Goal: Task Accomplishment & Management: Manage account settings

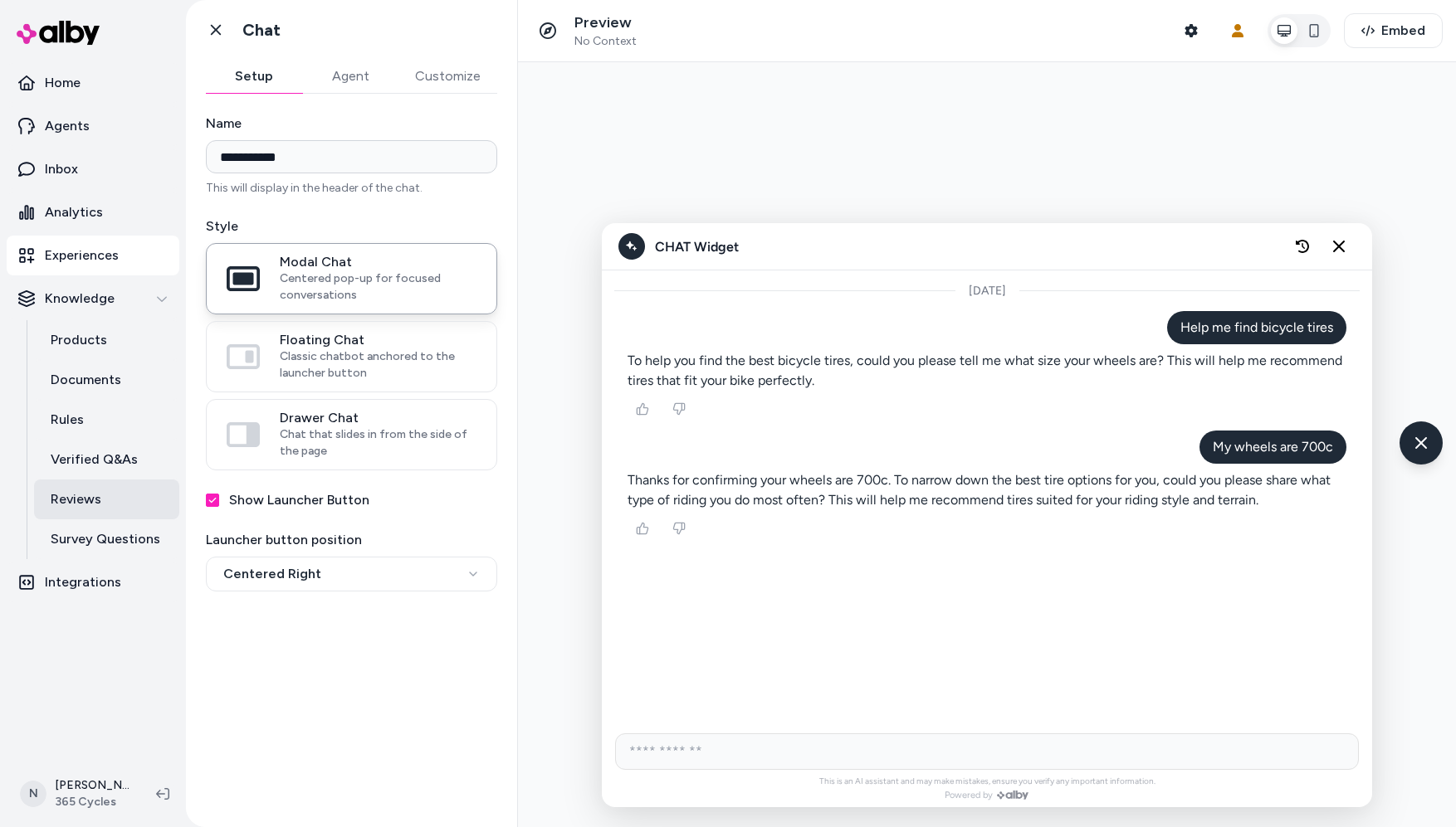
click at [89, 503] on p "Reviews" at bounding box center [76, 500] width 51 height 20
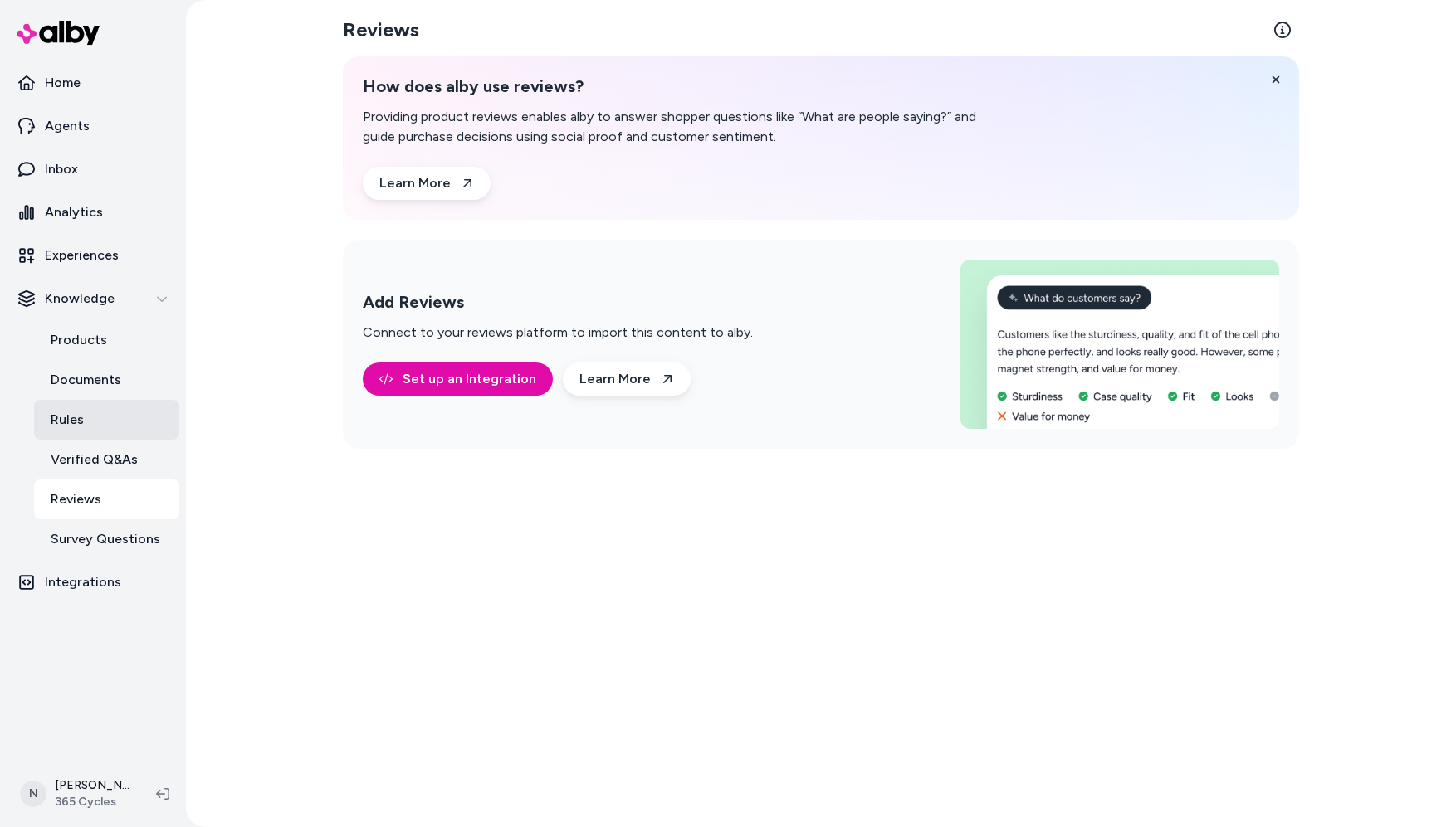
click at [81, 418] on p "Rules" at bounding box center [67, 420] width 33 height 20
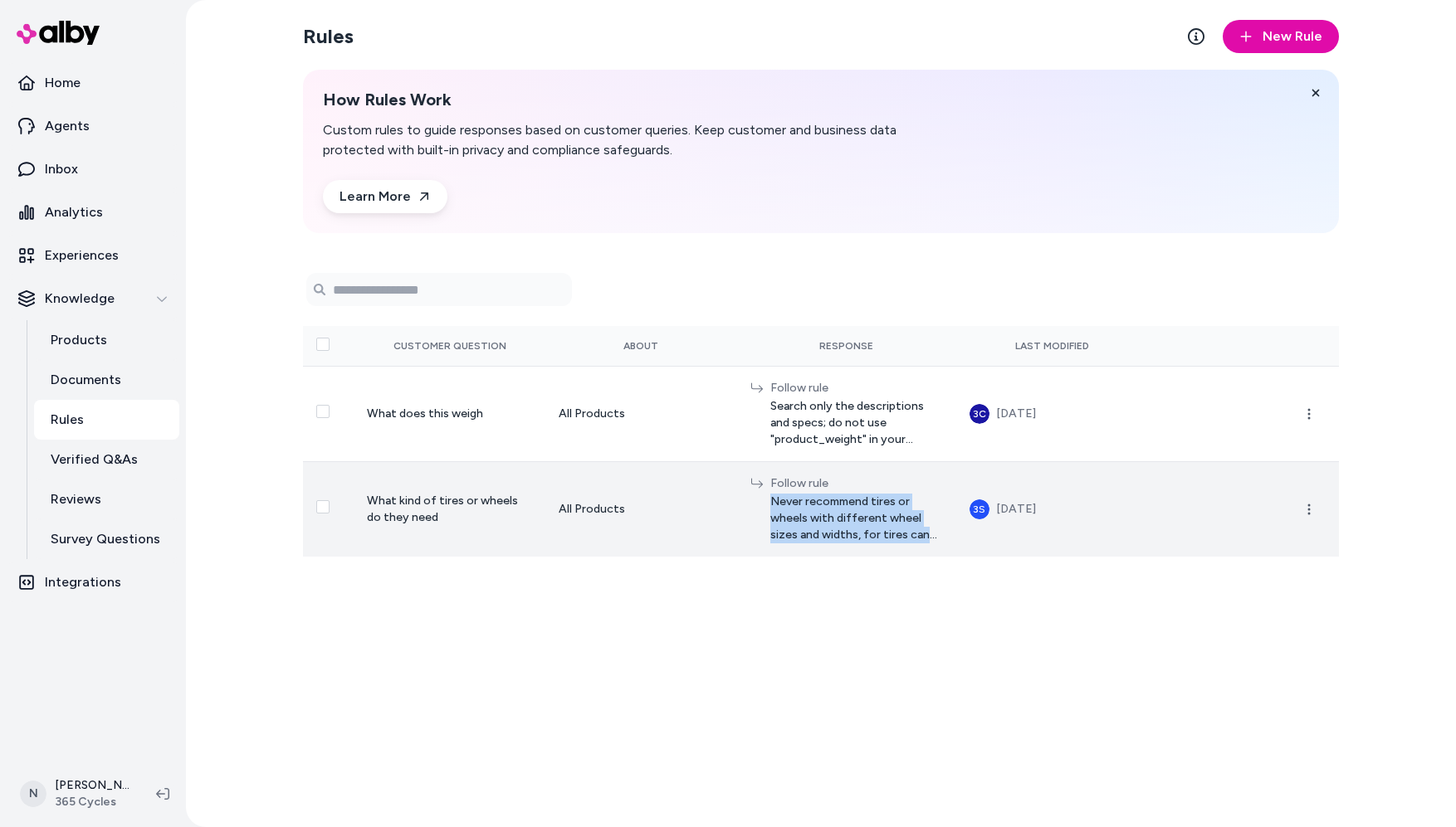
drag, startPoint x: 775, startPoint y: 499, endPoint x: 948, endPoint y: 532, distance: 176.1
click at [948, 532] on td "Follow rule Never recommend tires or wheels with different wheel sizes and widt…" at bounding box center [846, 509] width 219 height 96
click at [1141, 501] on td "3S Oct 10, 2025" at bounding box center [1052, 509] width 192 height 96
drag, startPoint x: 370, startPoint y: 497, endPoint x: 429, endPoint y: 518, distance: 62.6
click at [429, 518] on td "What kind of tires or wheels do they need" at bounding box center [449, 509] width 192 height 96
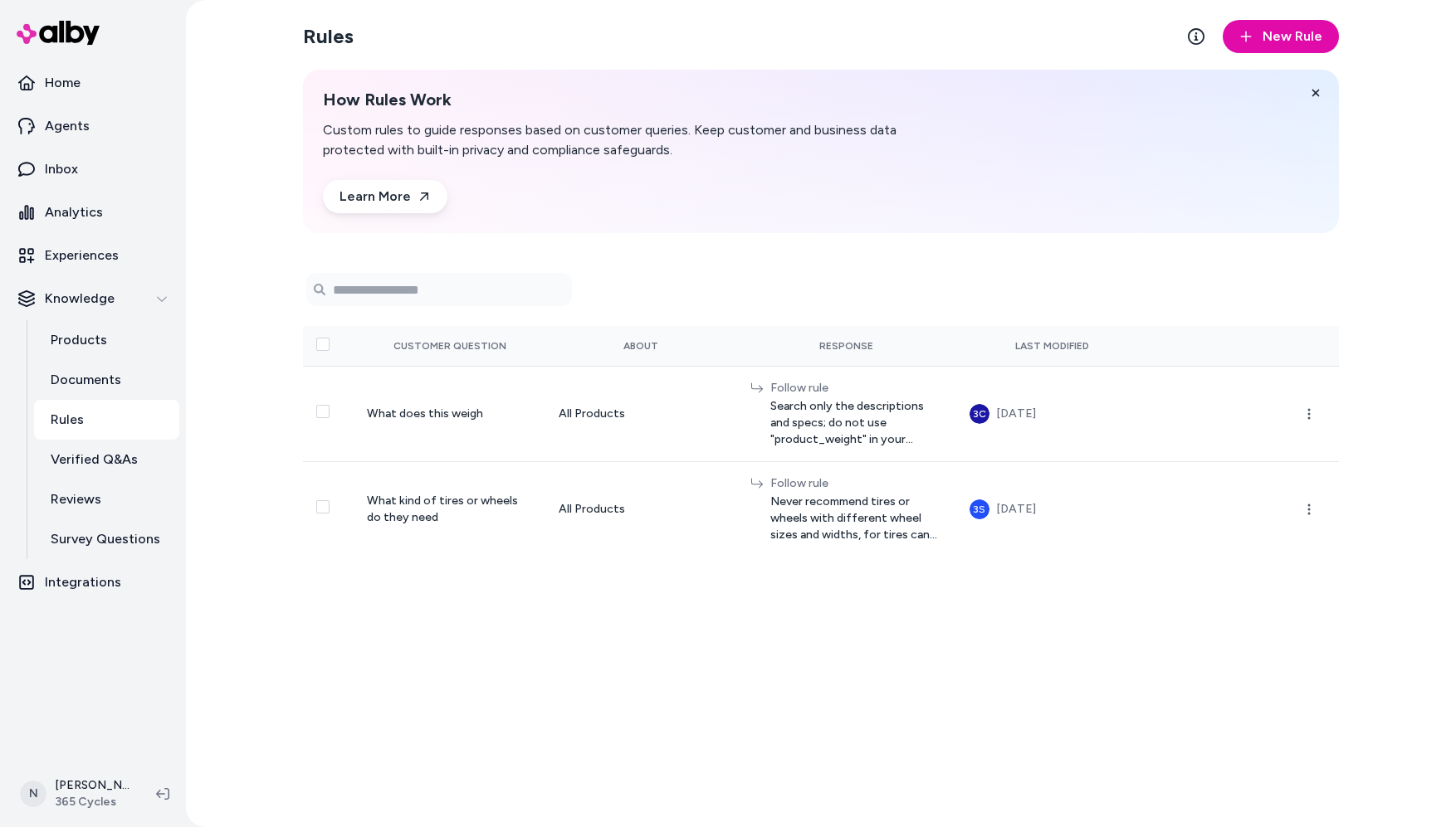
click at [718, 698] on div "Rules New Rule How Rules Work Custom rules to guide responses based on customer…" at bounding box center [821, 414] width 1063 height 827
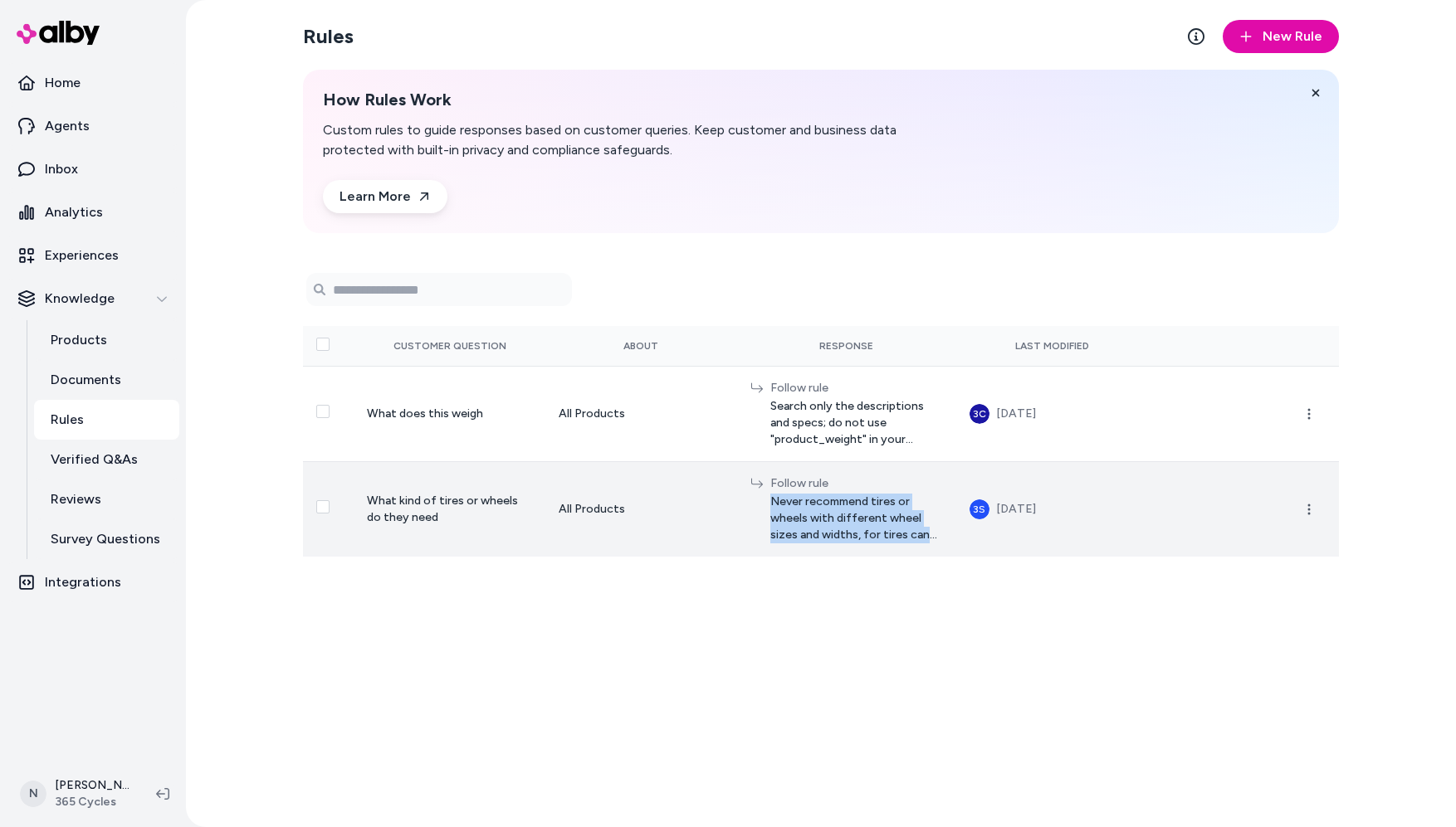
drag, startPoint x: 772, startPoint y: 498, endPoint x: 937, endPoint y: 550, distance: 173.0
click at [937, 550] on td "Follow rule Never recommend tires or wheels with different wheel sizes and widt…" at bounding box center [846, 509] width 219 height 96
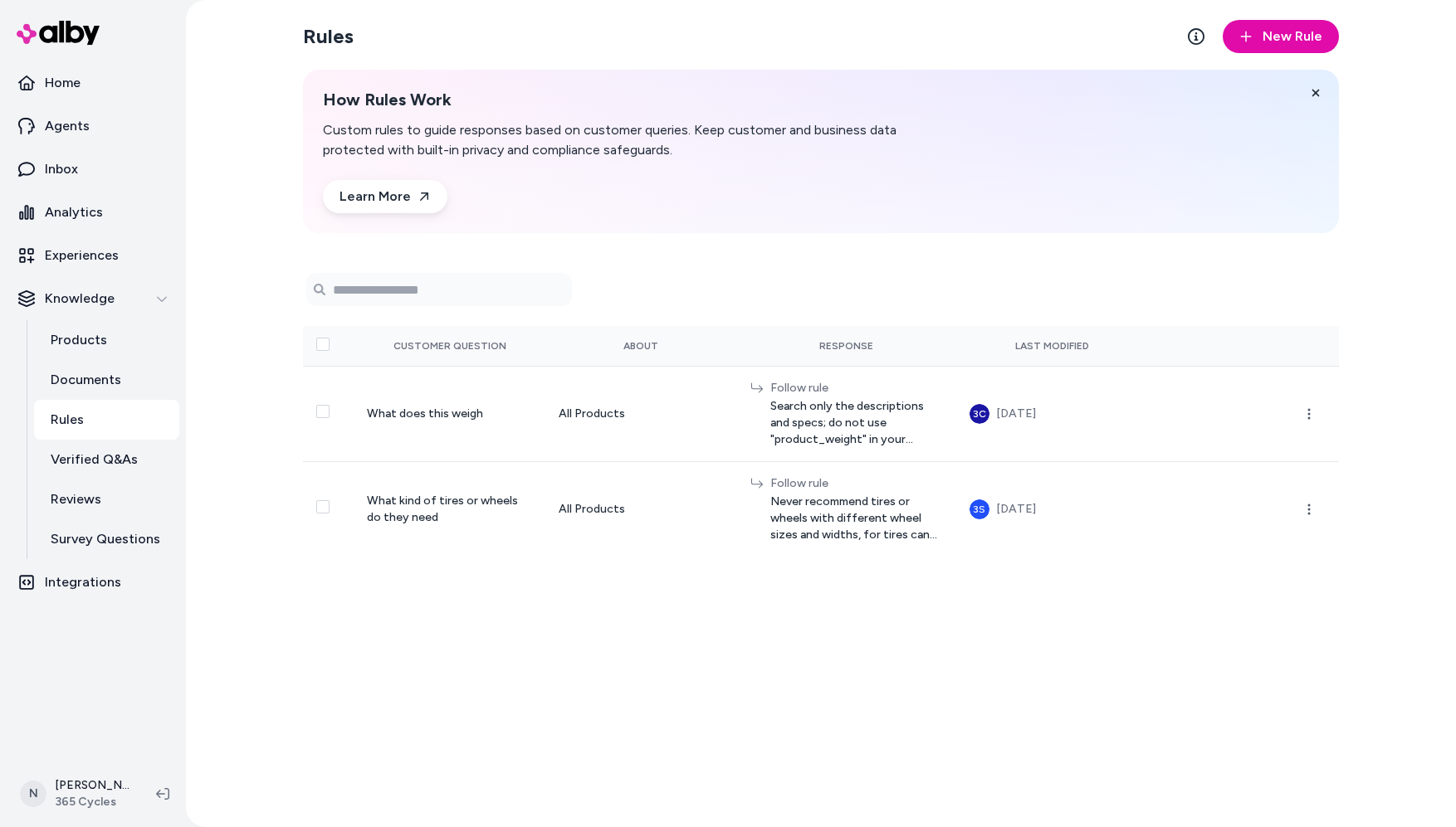
click at [613, 681] on div "Rules New Rule How Rules Work Custom rules to guide responses based on customer…" at bounding box center [821, 414] width 1063 height 827
click at [83, 82] on link "Home" at bounding box center [93, 83] width 173 height 40
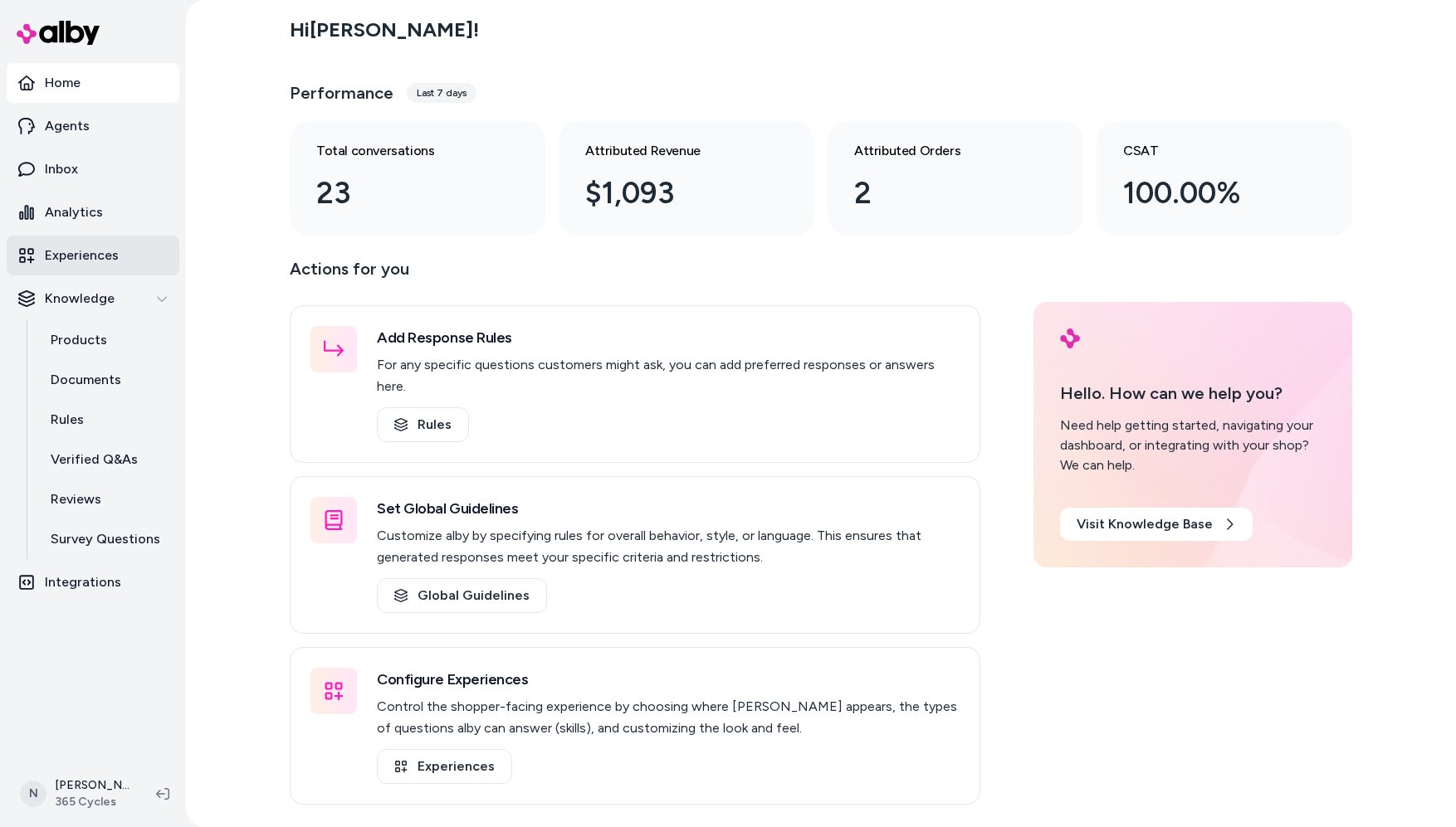
click at [91, 253] on p "Experiences" at bounding box center [81, 255] width 74 height 20
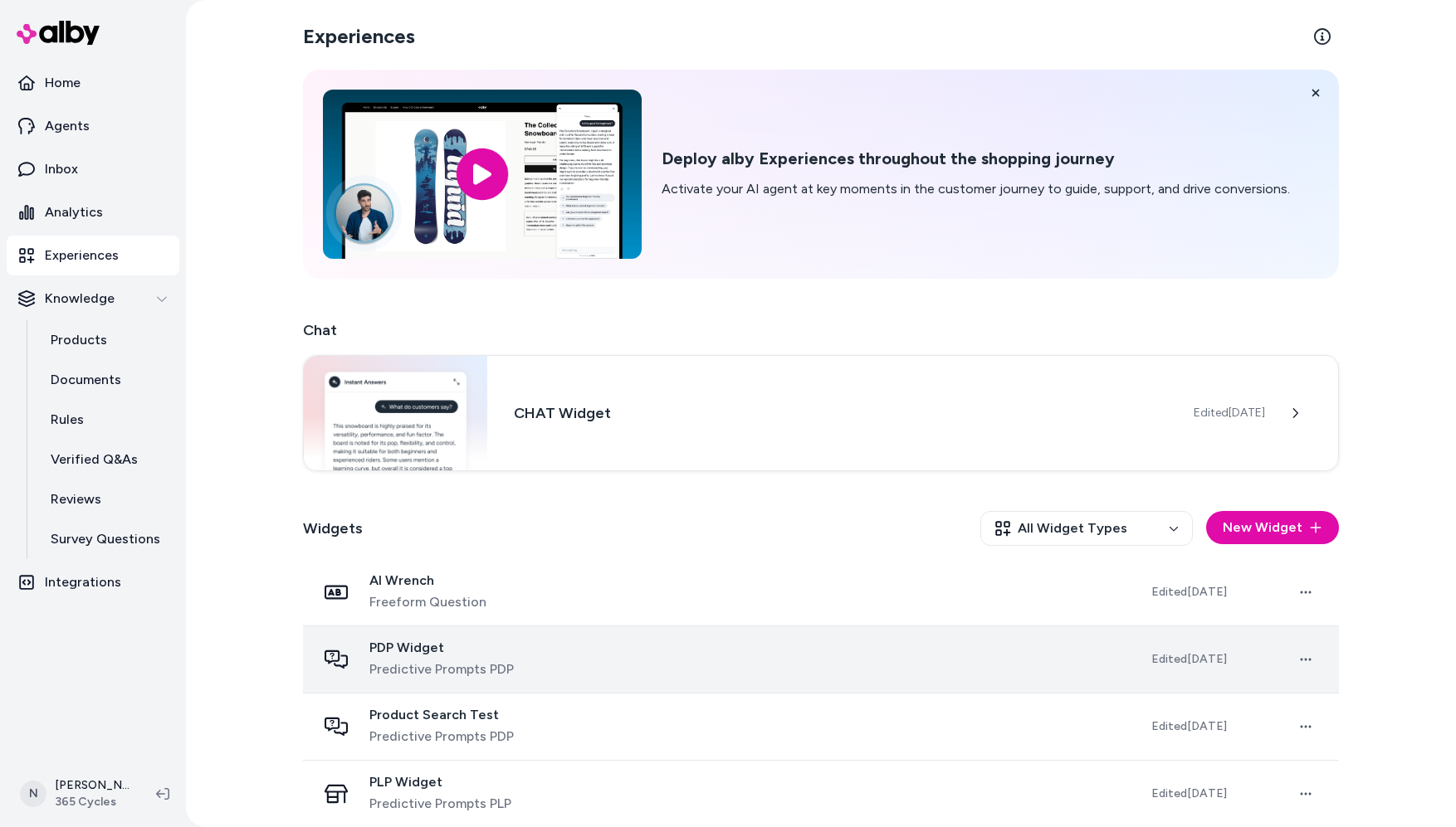
scroll to position [14, 0]
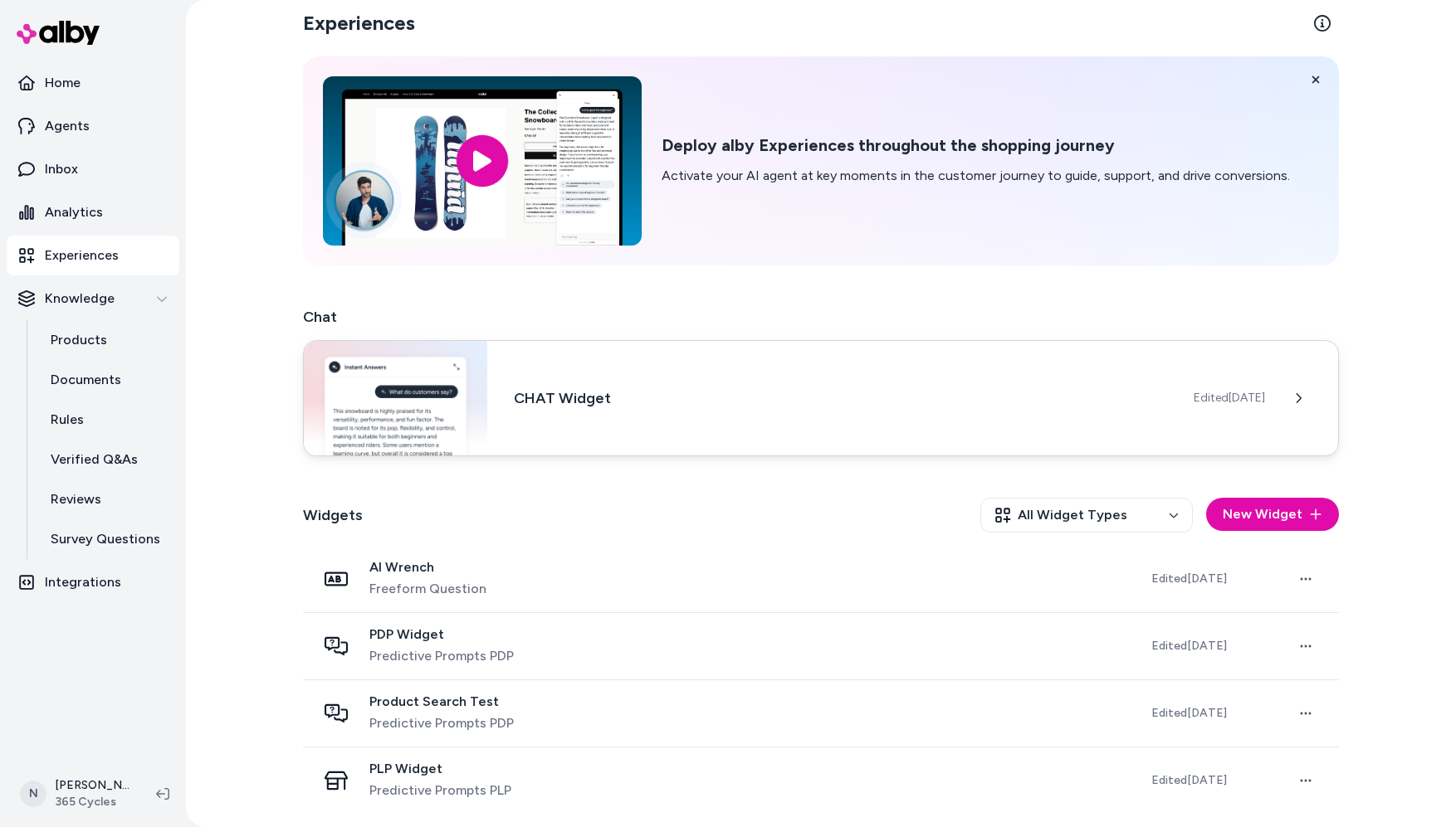
click at [799, 414] on div "CHAT Widget Edited Oct 10, 2025" at bounding box center [821, 397] width 1036 height 116
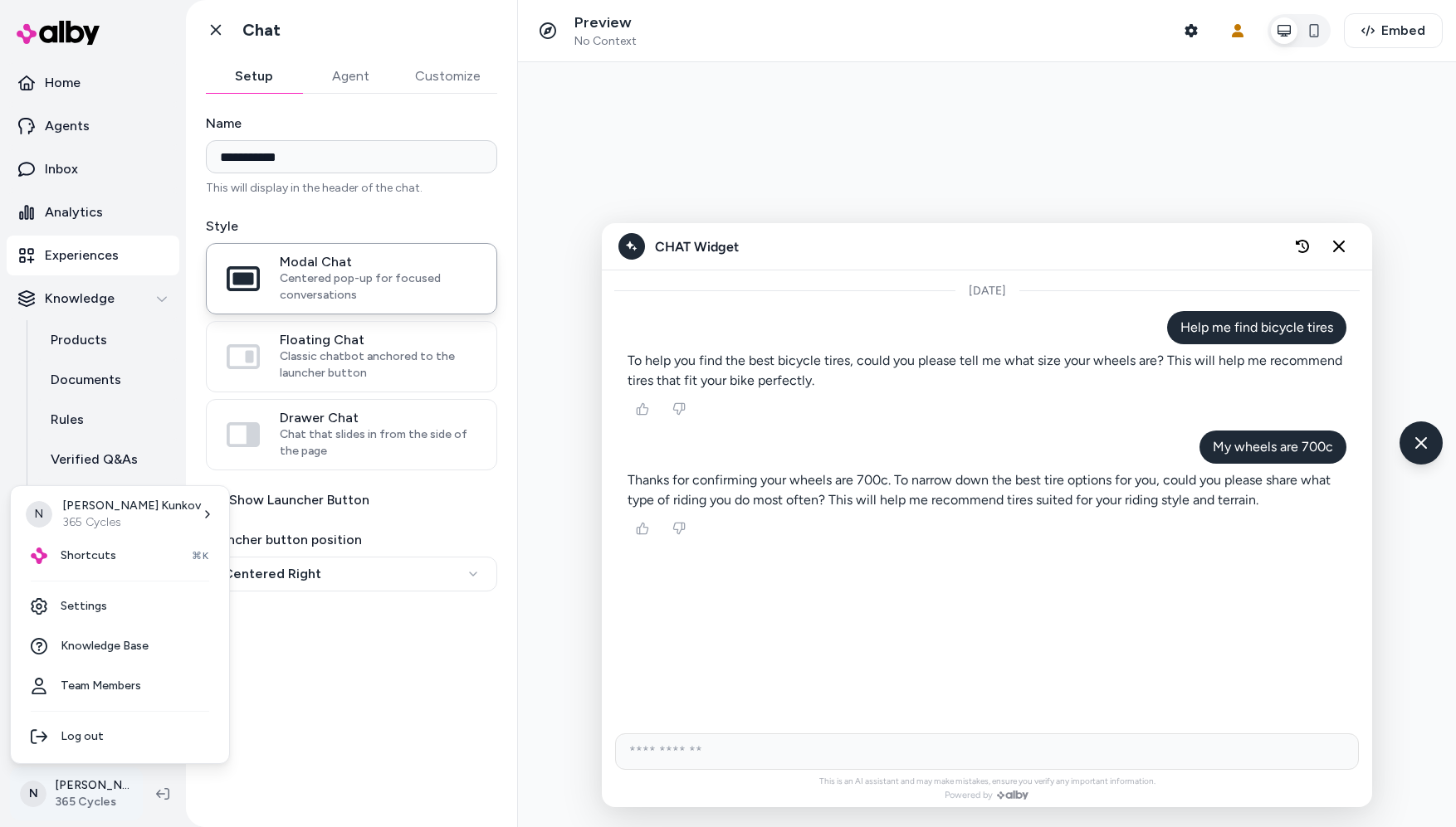
click at [91, 788] on html "**********" at bounding box center [728, 414] width 1456 height 827
click at [110, 559] on span "Shortcuts" at bounding box center [89, 556] width 56 height 17
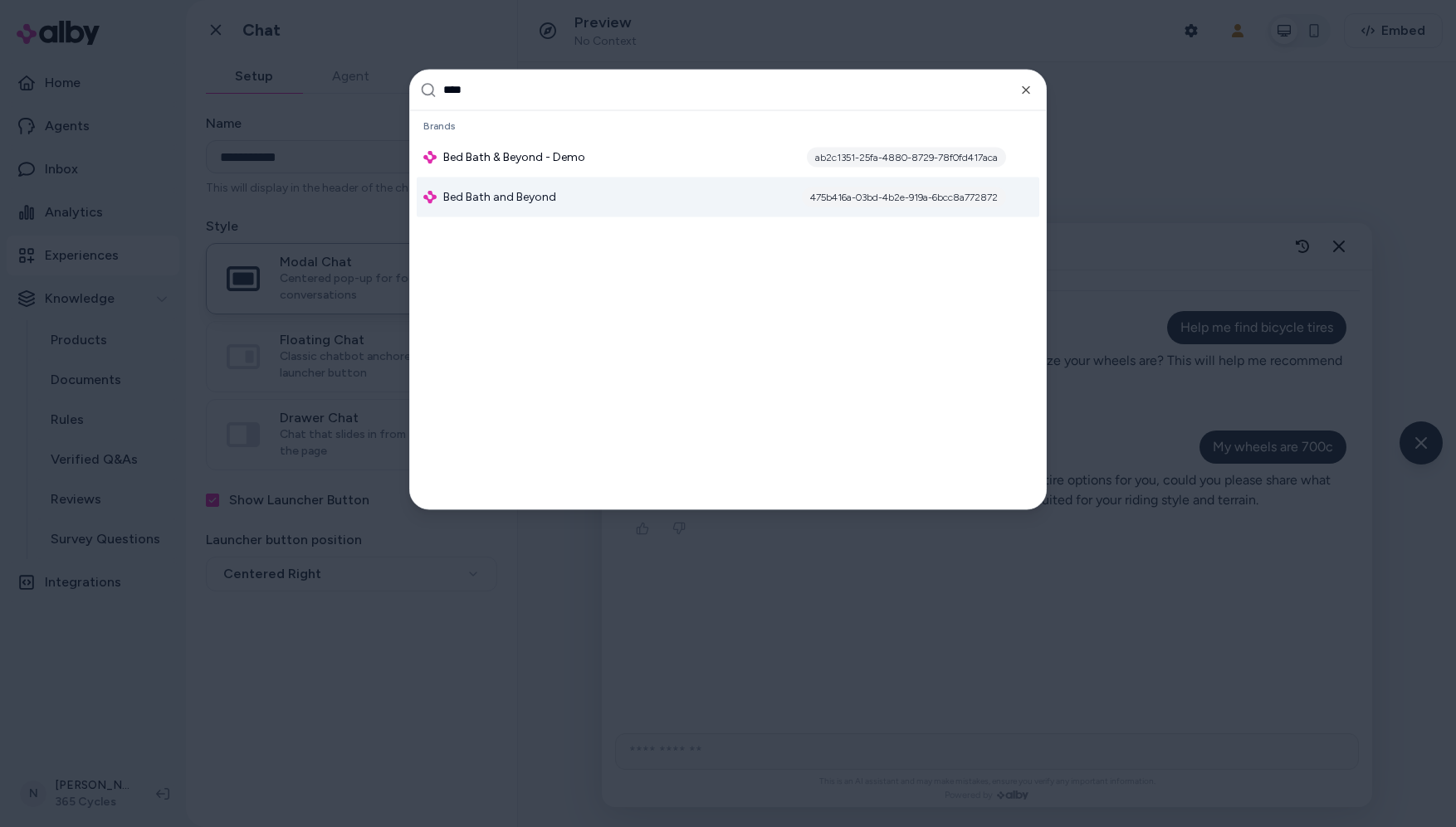
type input "***"
click at [532, 202] on span "Bed Bath and Beyond" at bounding box center [499, 197] width 113 height 17
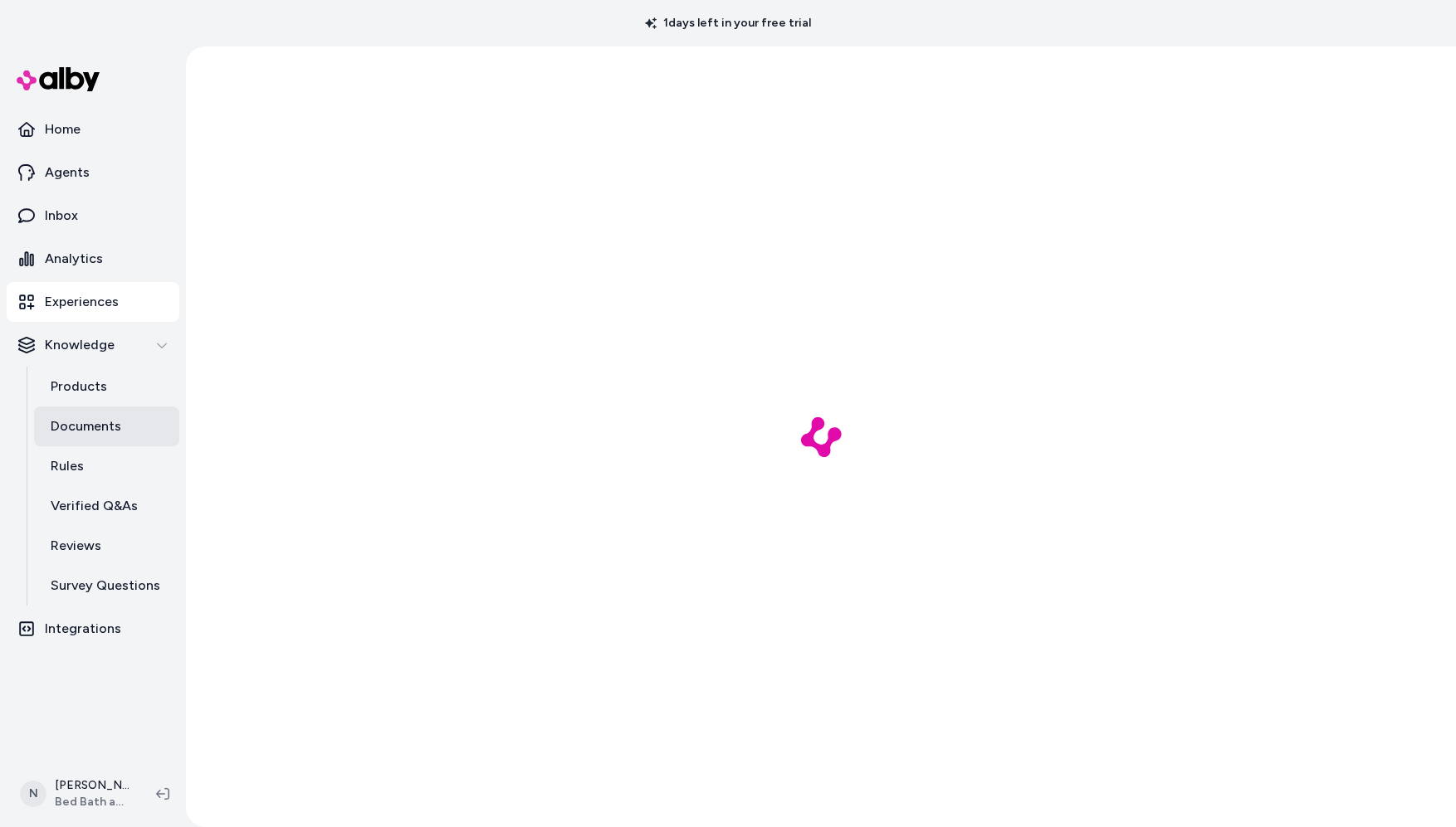
click at [80, 426] on p "Documents" at bounding box center [85, 427] width 70 height 20
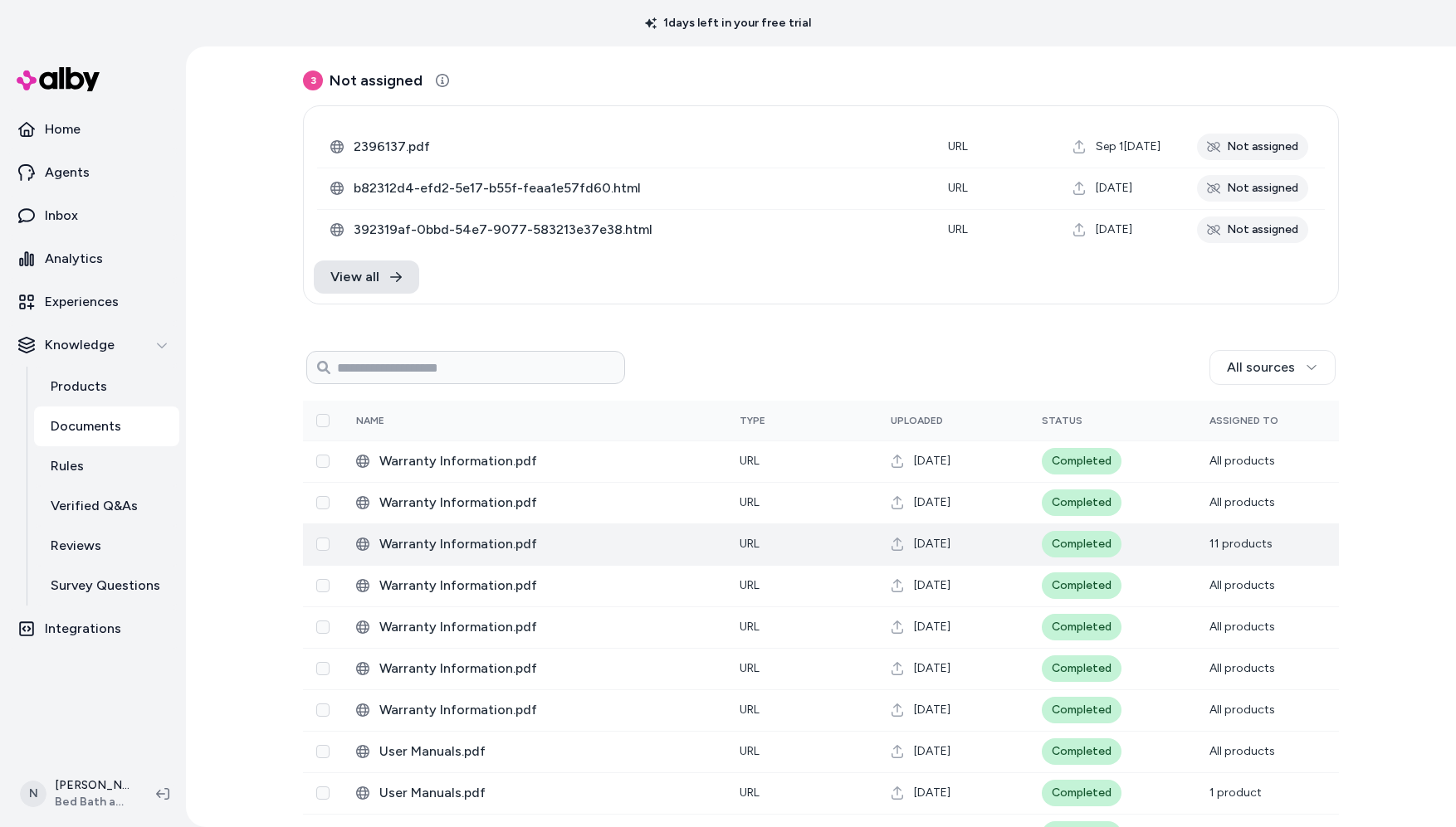
scroll to position [202, 0]
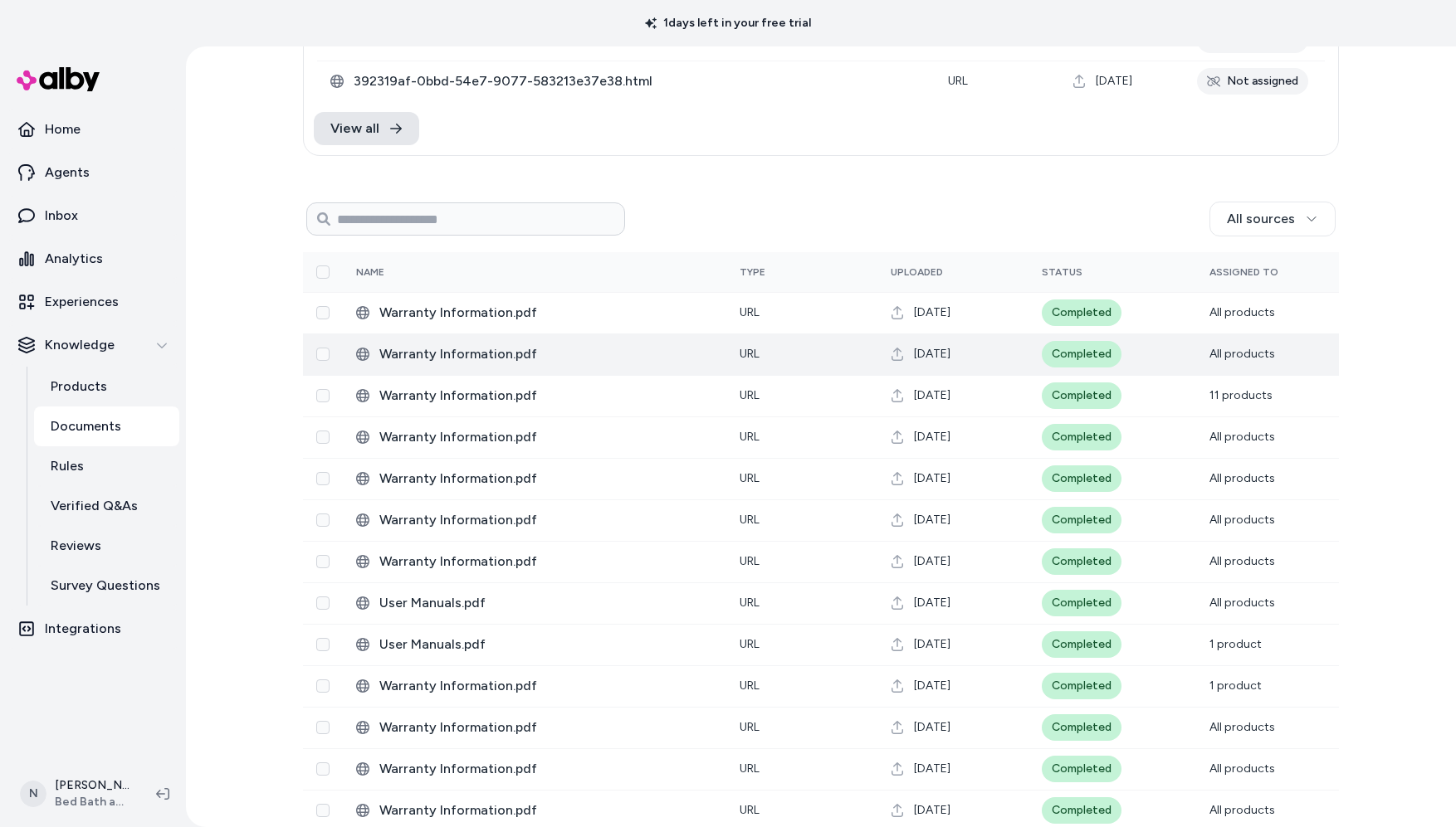
click at [783, 350] on td "URL" at bounding box center [802, 353] width 151 height 41
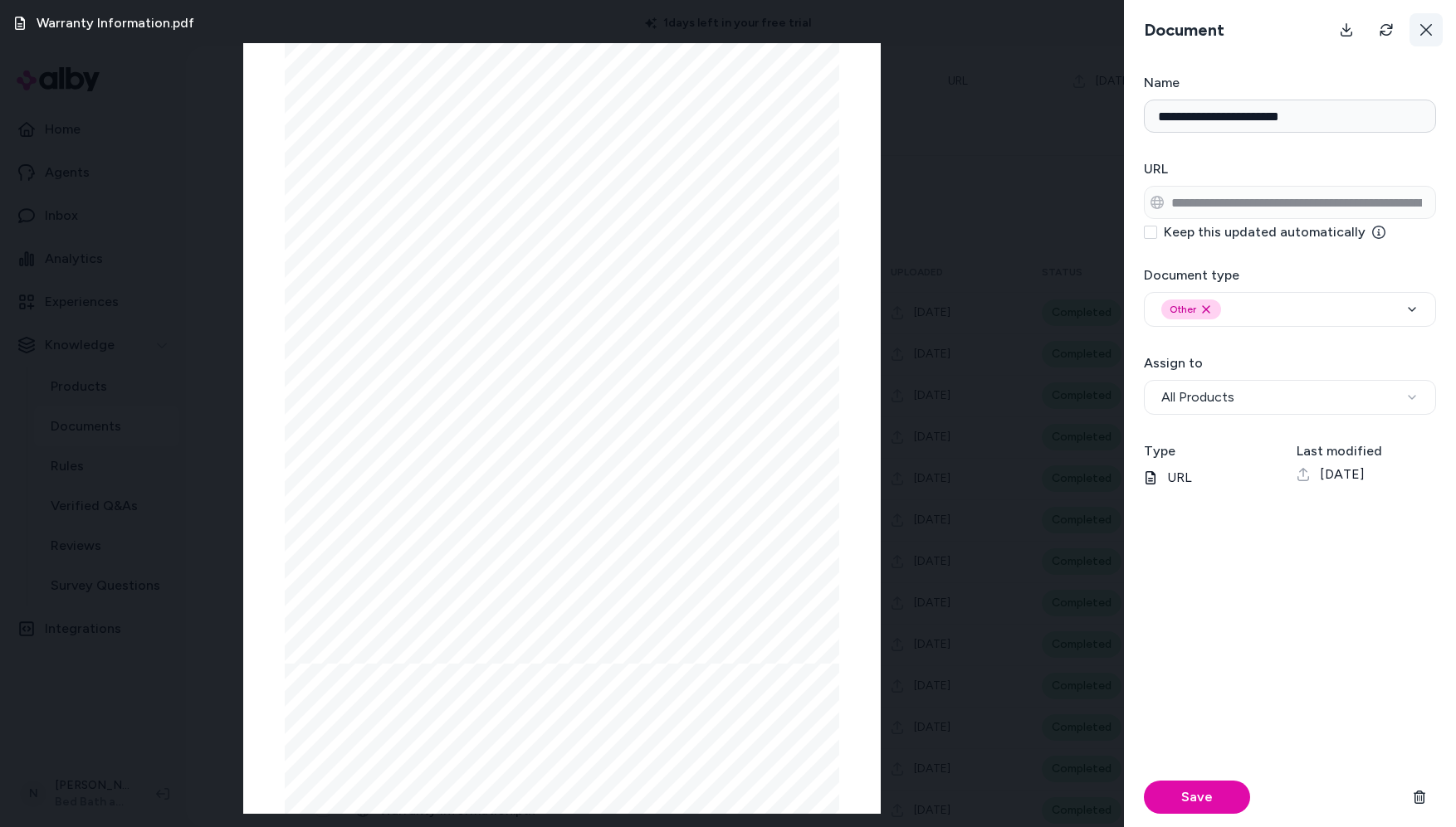
click at [1431, 26] on icon at bounding box center [1426, 30] width 14 height 14
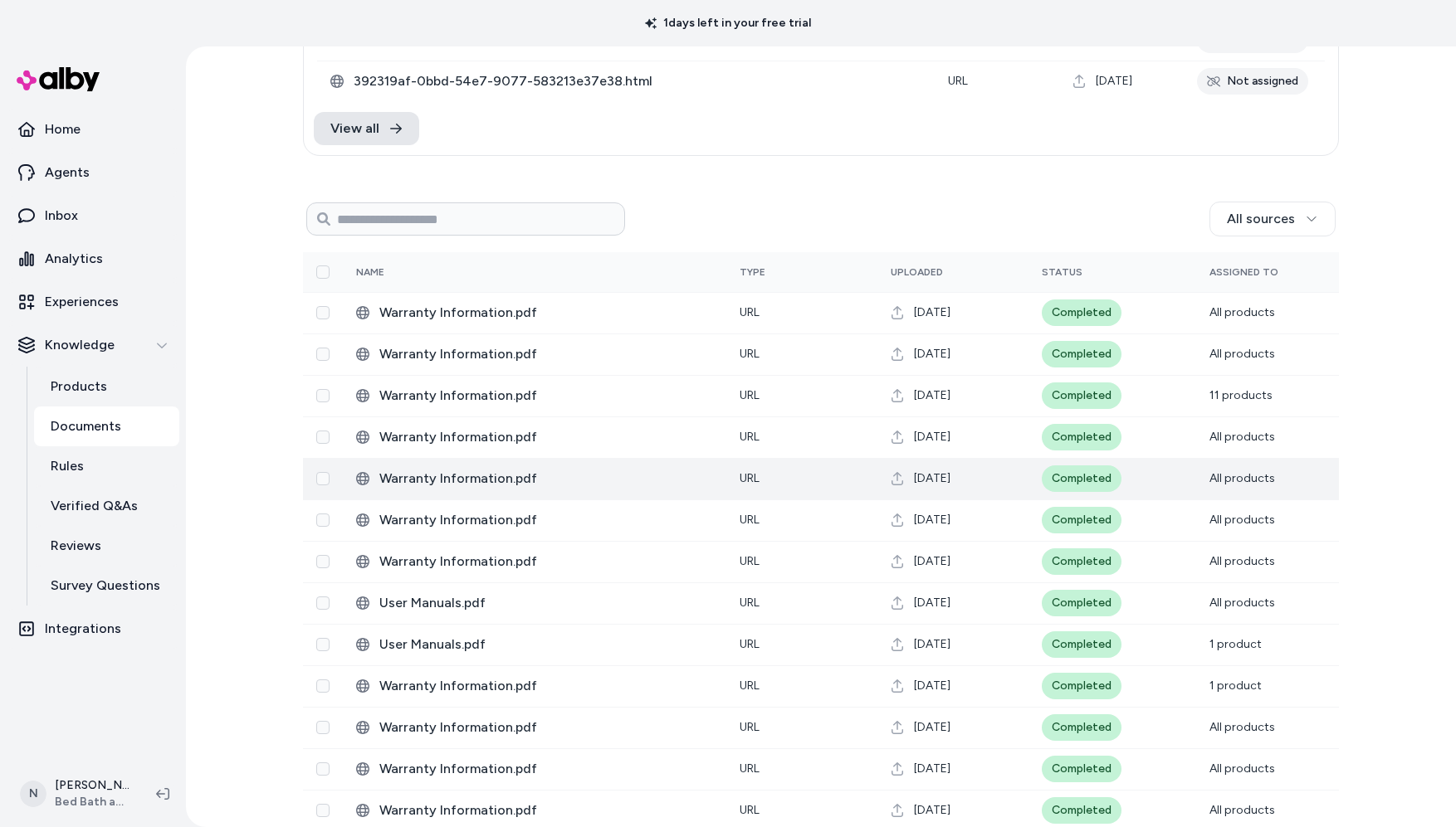
click at [676, 474] on span "Warranty Information.pdf" at bounding box center [546, 479] width 333 height 20
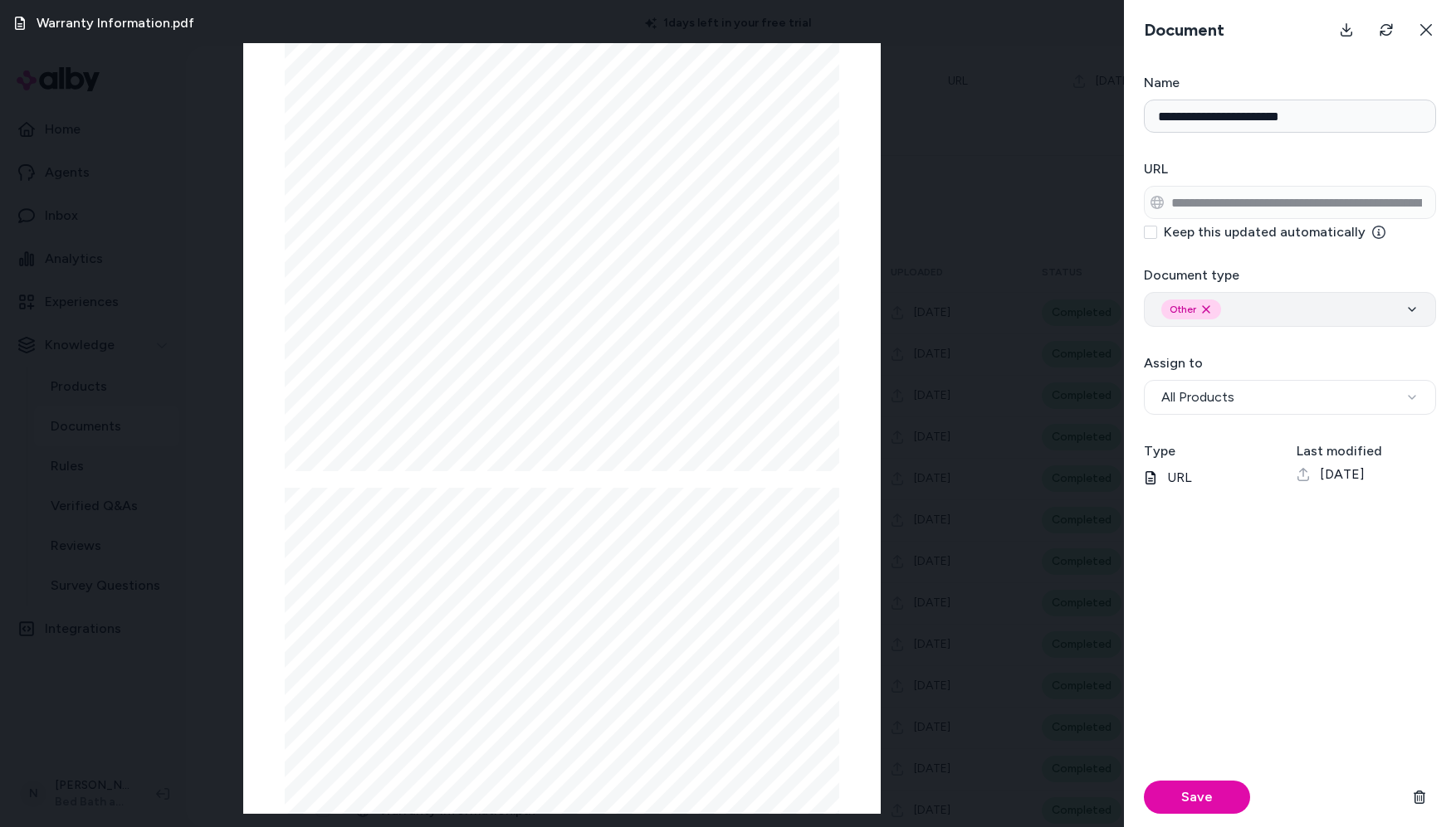
click at [1343, 311] on div "Other Remove other option" at bounding box center [1290, 309] width 257 height 20
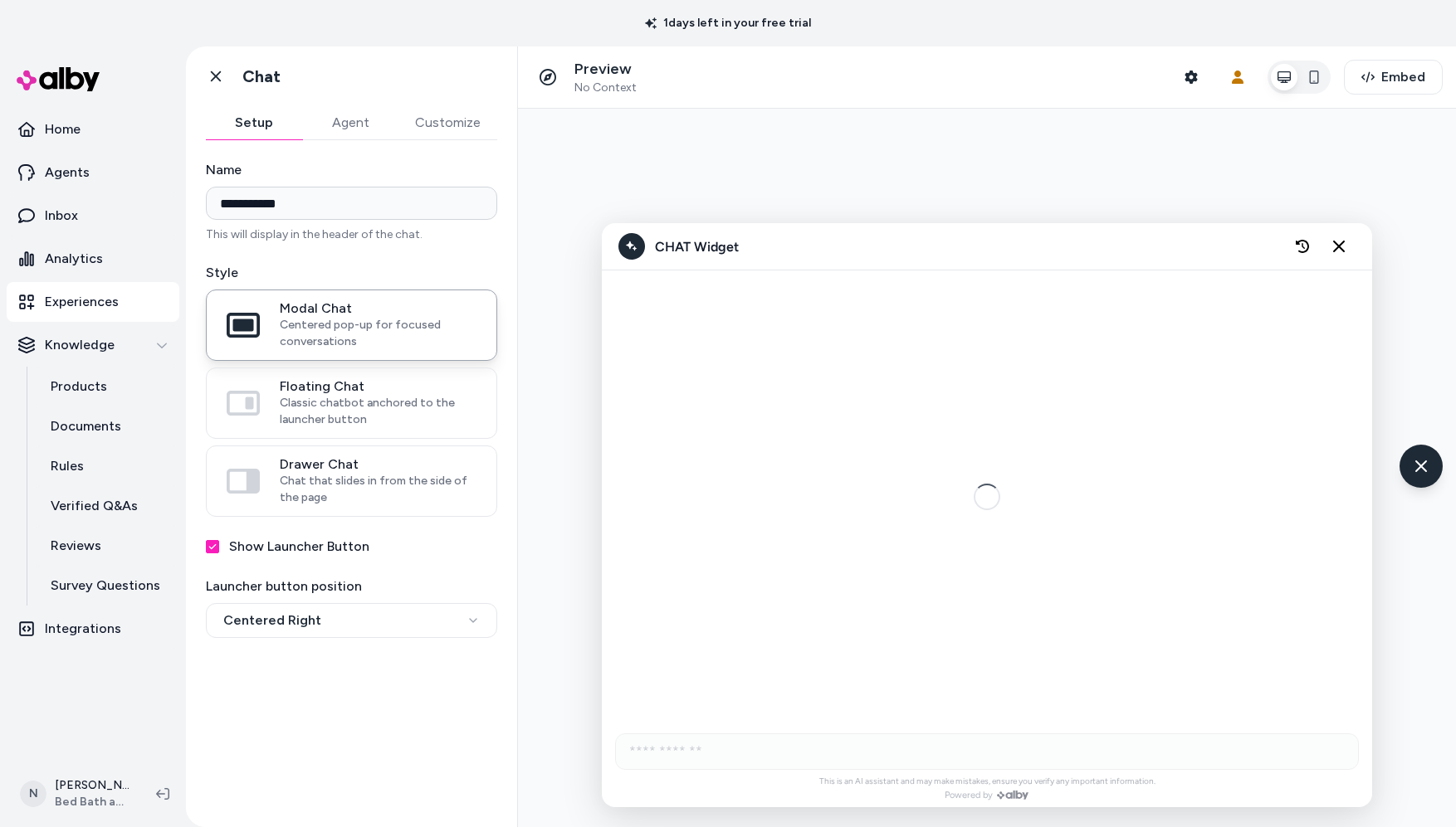
scroll to position [1720, 0]
